Goal: Use online tool/utility: Utilize a website feature to perform a specific function

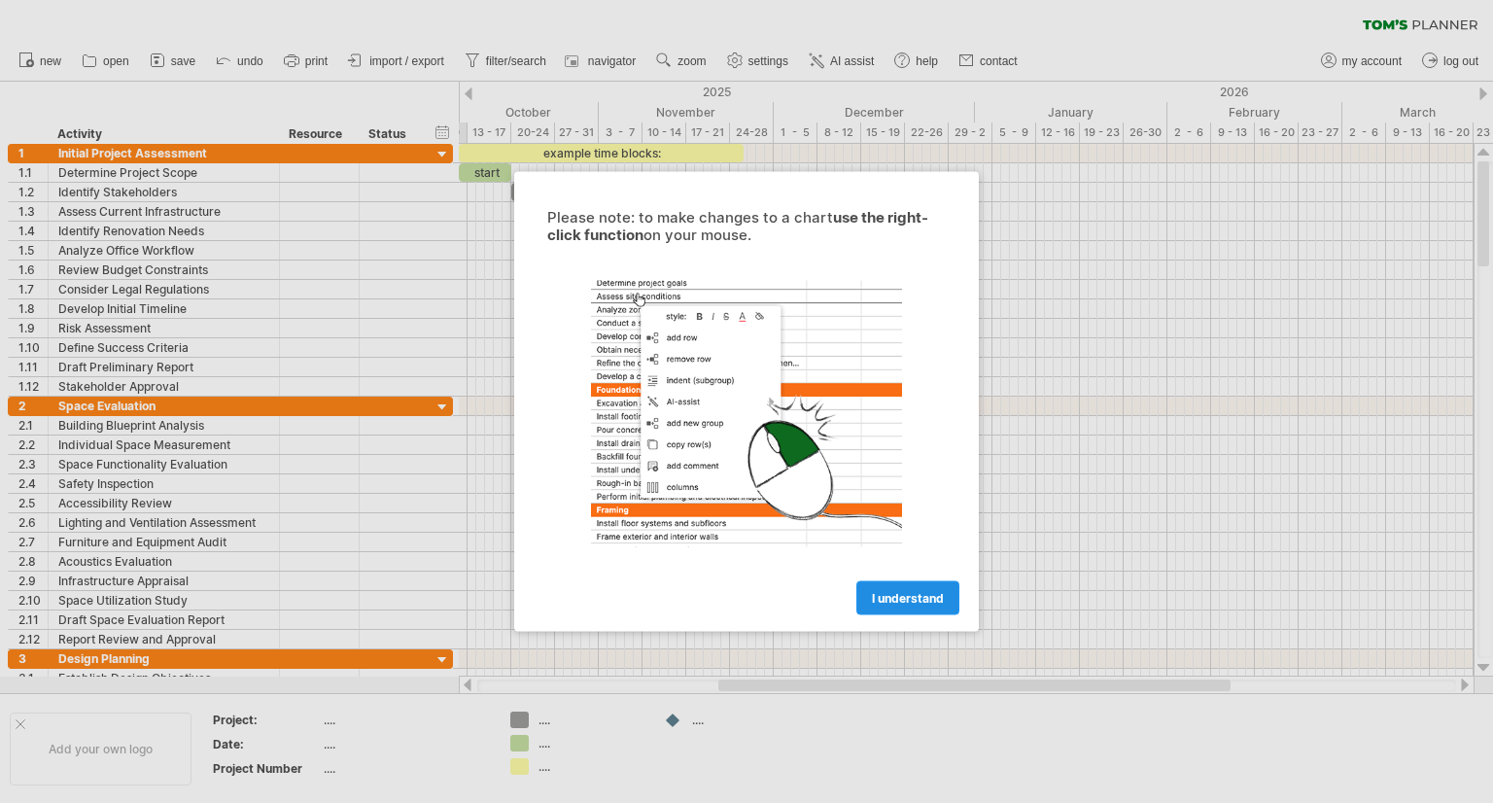
click at [879, 608] on link "I understand" at bounding box center [907, 598] width 103 height 34
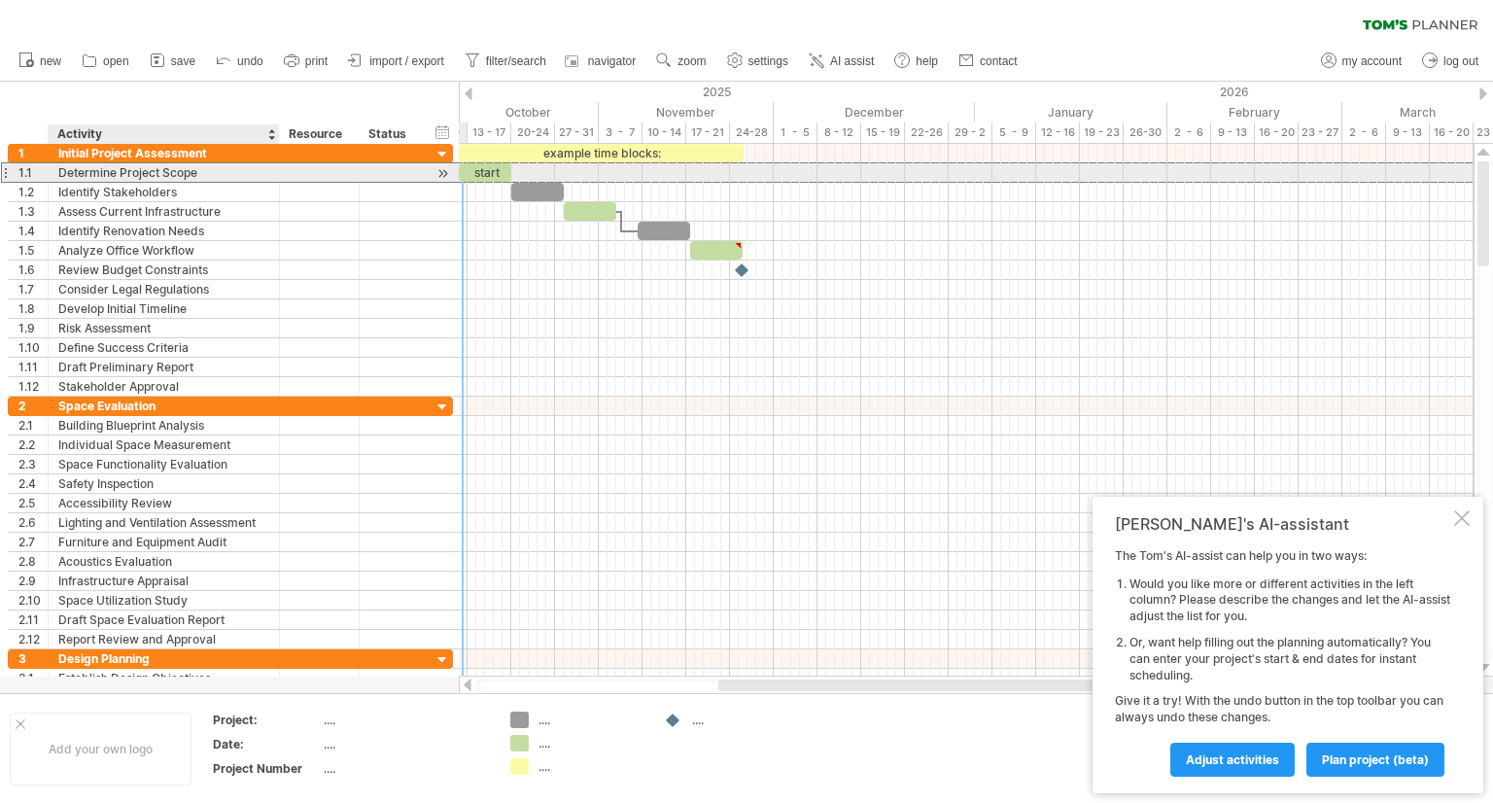
click at [229, 175] on div "Determine Project Scope" at bounding box center [163, 172] width 211 height 18
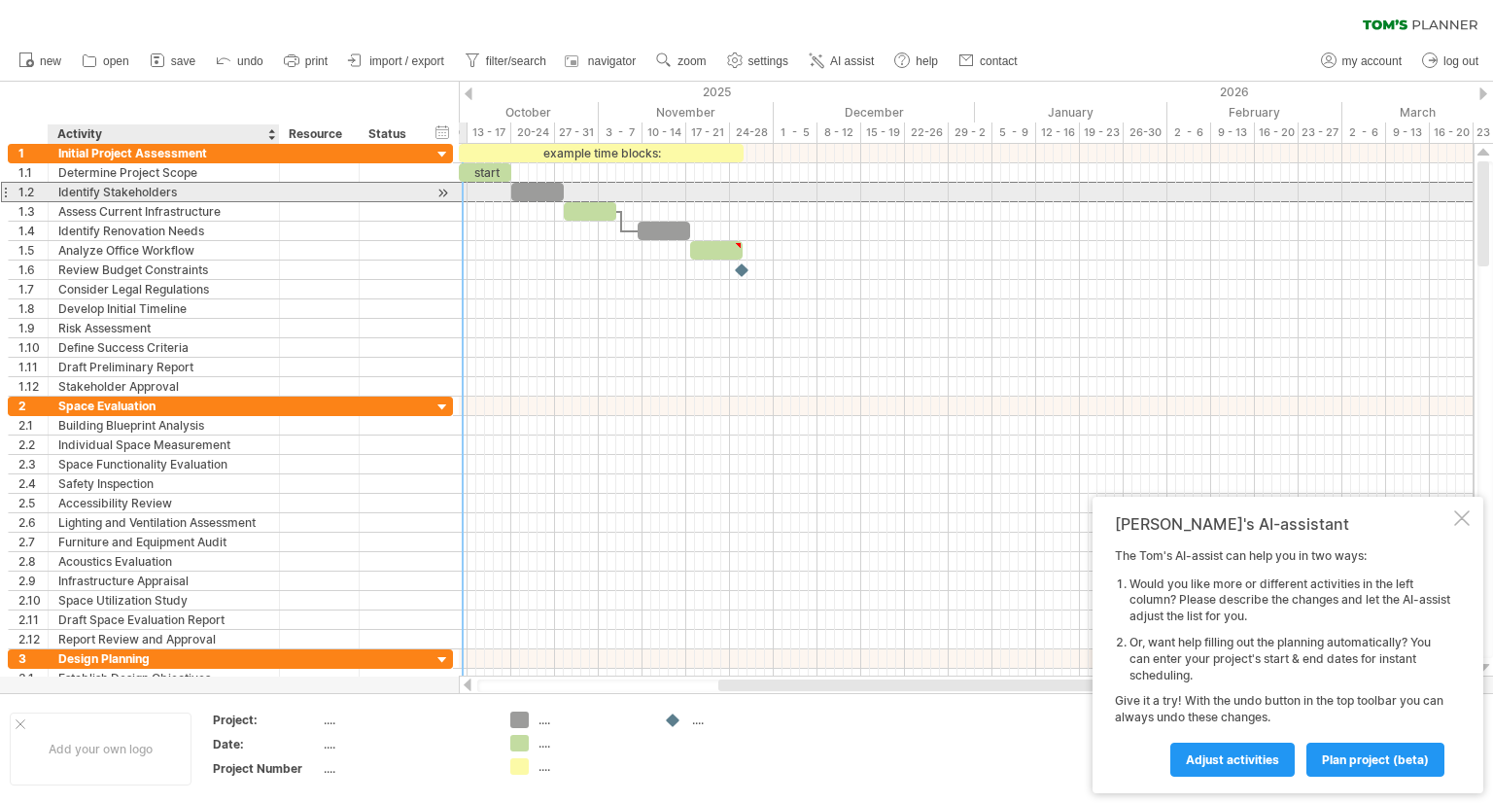
click at [203, 195] on div "Identify Stakeholders" at bounding box center [163, 192] width 211 height 18
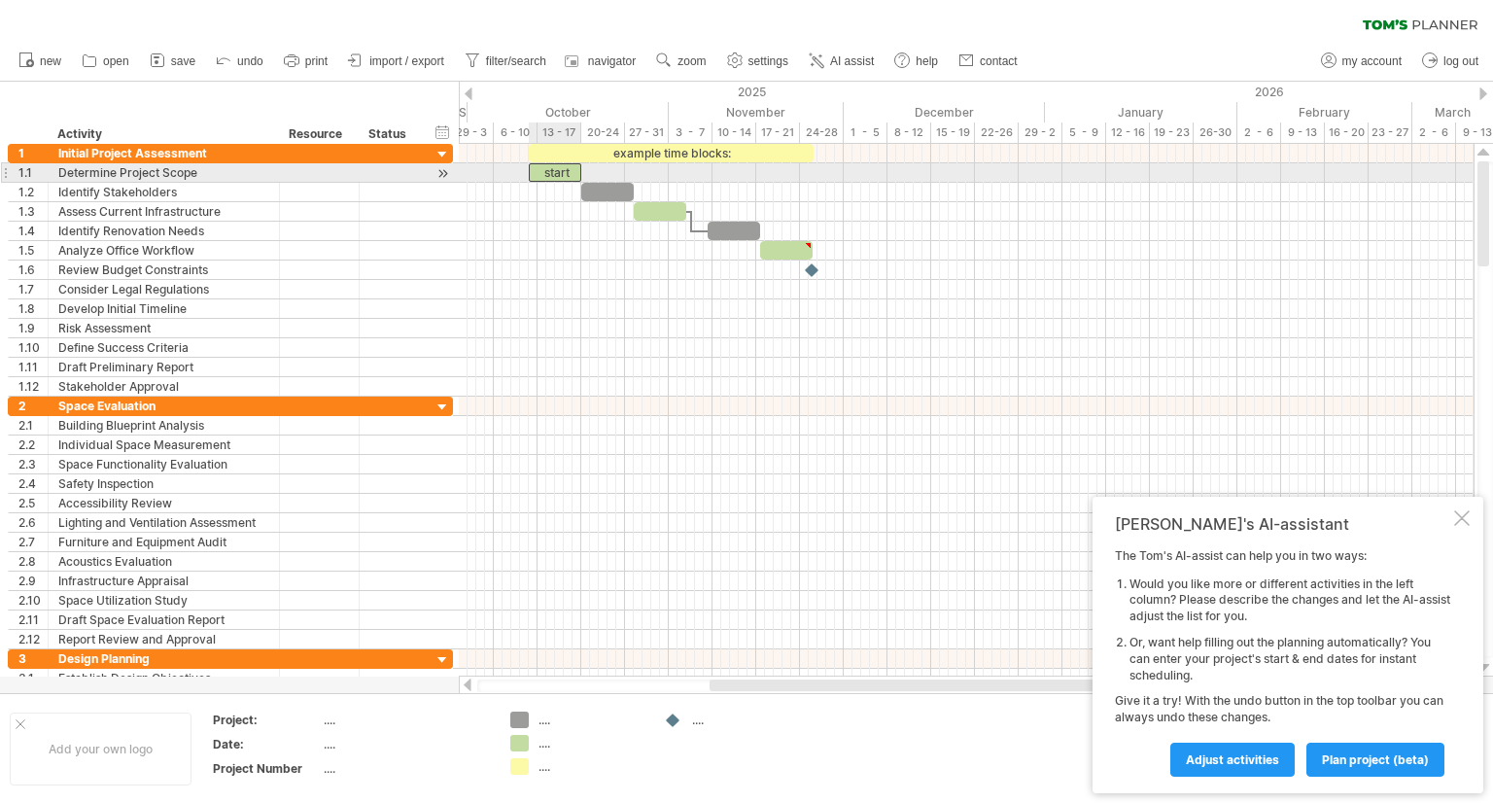
click at [552, 168] on div "start" at bounding box center [555, 172] width 52 height 18
drag, startPoint x: 541, startPoint y: 169, endPoint x: 570, endPoint y: 172, distance: 29.3
click at [570, 172] on div "*****" at bounding box center [585, 172] width 52 height 18
drag, startPoint x: 573, startPoint y: 176, endPoint x: 550, endPoint y: 176, distance: 22.4
click at [550, 176] on div "*****" at bounding box center [564, 172] width 52 height 18
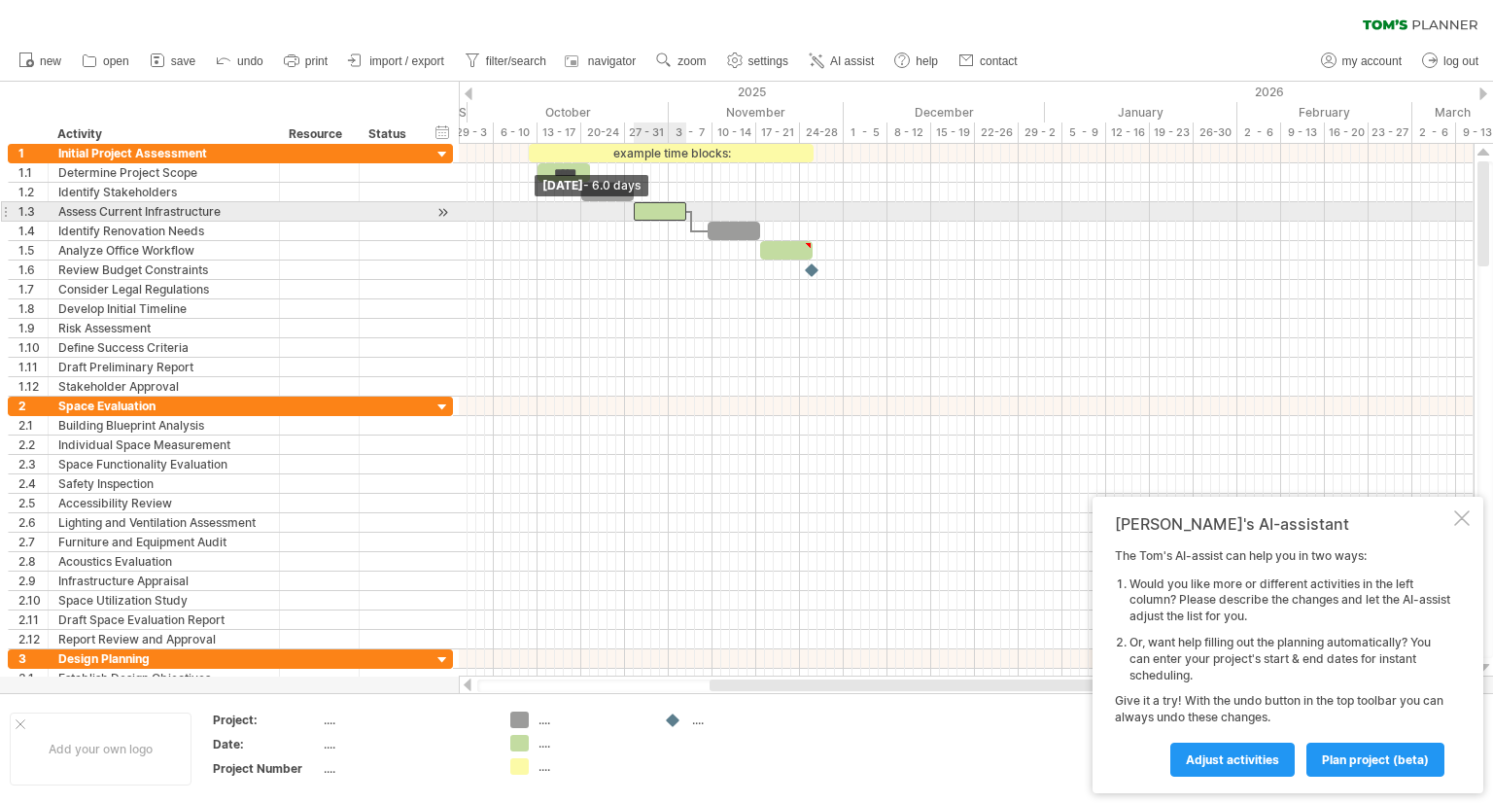
click at [633, 208] on span at bounding box center [634, 211] width 8 height 18
drag, startPoint x: 651, startPoint y: 209, endPoint x: 666, endPoint y: 206, distance: 14.9
click at [666, 206] on div at bounding box center [672, 211] width 52 height 18
drag, startPoint x: 674, startPoint y: 207, endPoint x: 663, endPoint y: 207, distance: 10.7
click at [663, 207] on div at bounding box center [664, 211] width 52 height 18
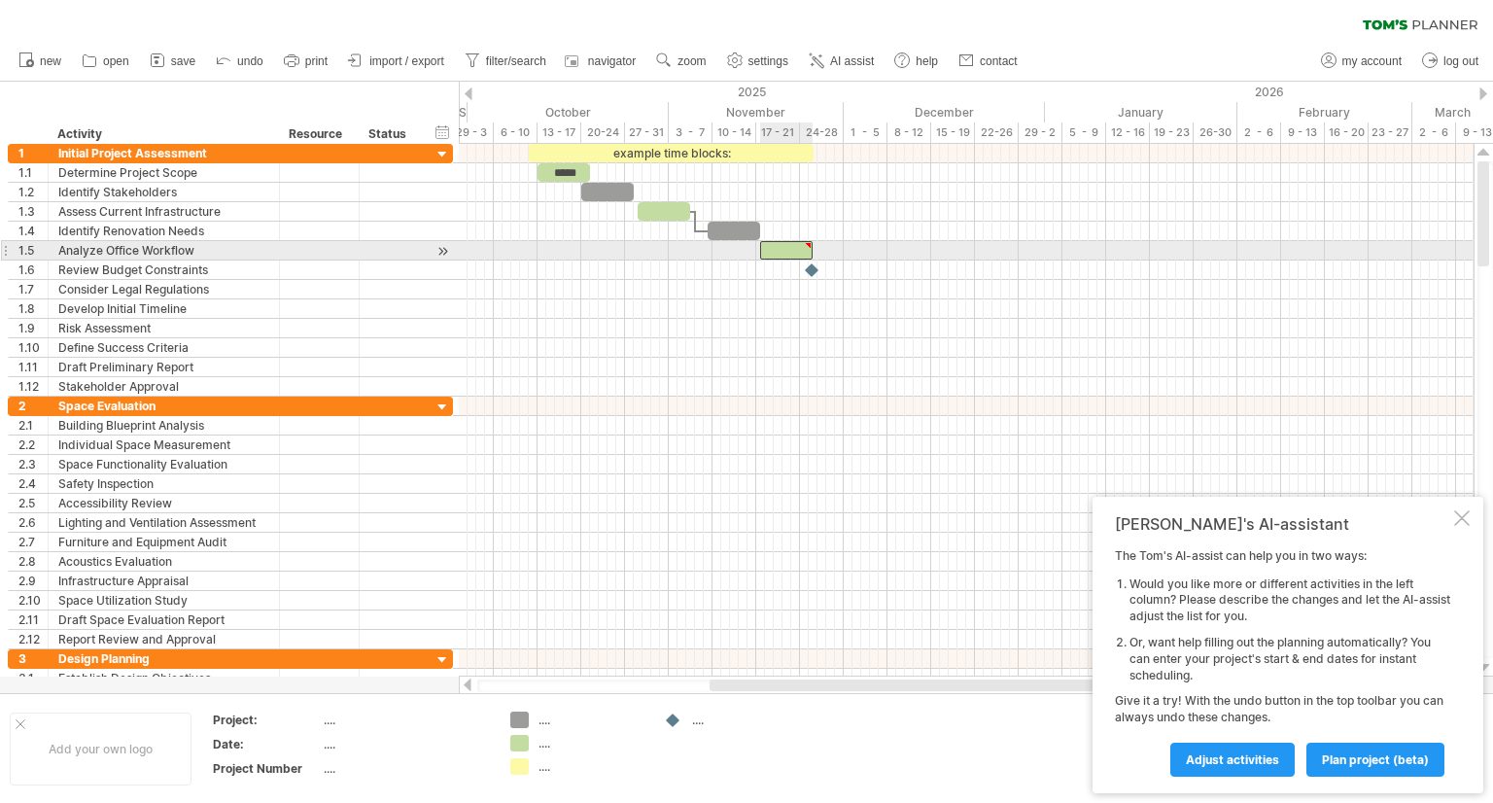
click at [802, 251] on div at bounding box center [786, 250] width 52 height 18
click at [811, 244] on div at bounding box center [808, 245] width 9 height 9
type textarea "**********"
click at [859, 251] on div at bounding box center [966, 250] width 1015 height 19
